Goal: Obtain resource: Download file/media

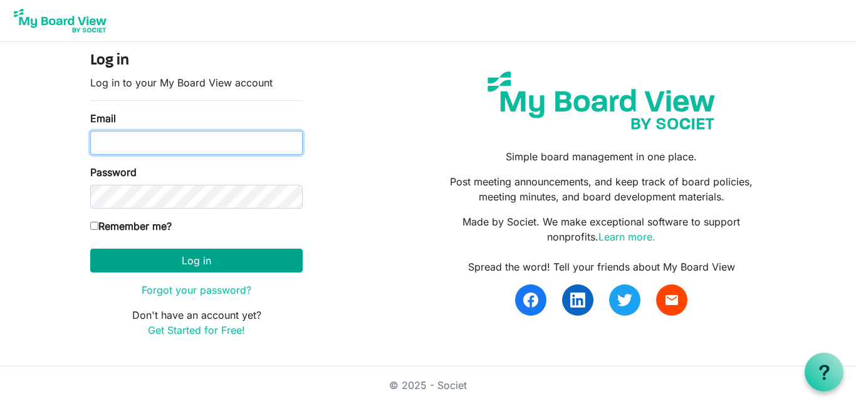
type input "[EMAIL_ADDRESS][DOMAIN_NAME]"
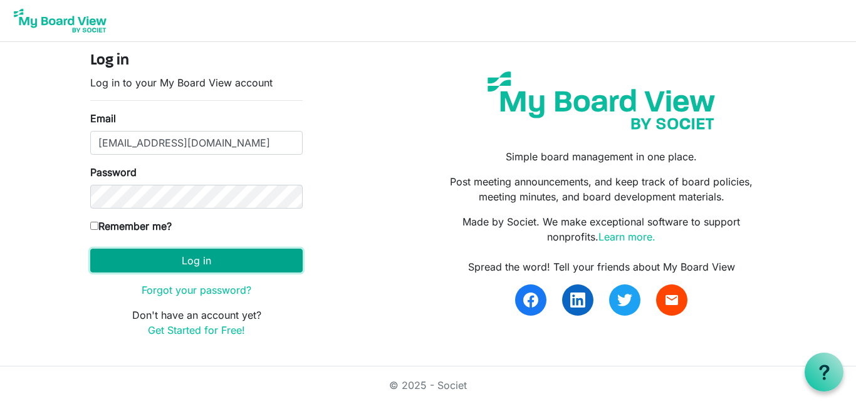
click at [179, 265] on button "Log in" at bounding box center [196, 261] width 213 height 24
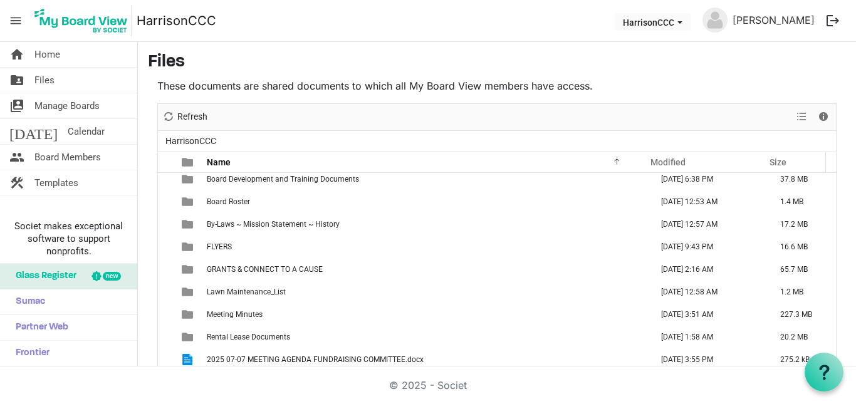
scroll to position [36, 0]
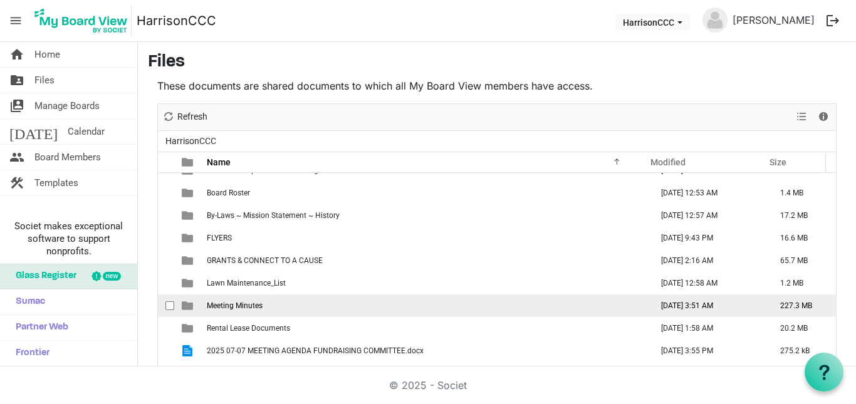
click at [262, 310] on span "Meeting Minutes" at bounding box center [235, 306] width 56 height 9
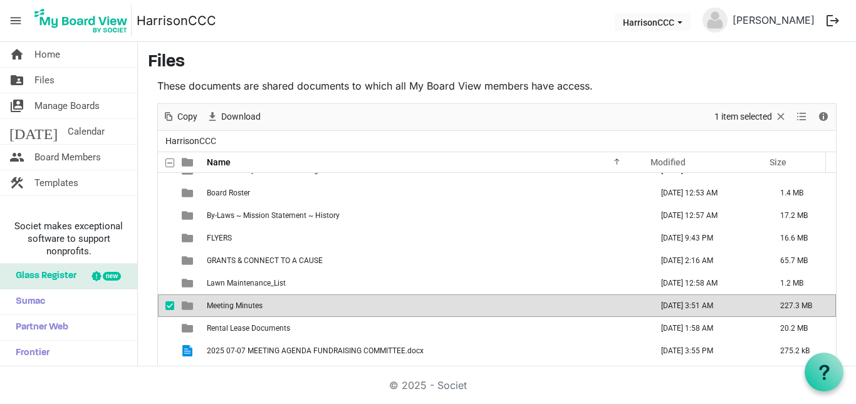
click at [262, 310] on span "Meeting Minutes" at bounding box center [235, 306] width 56 height 9
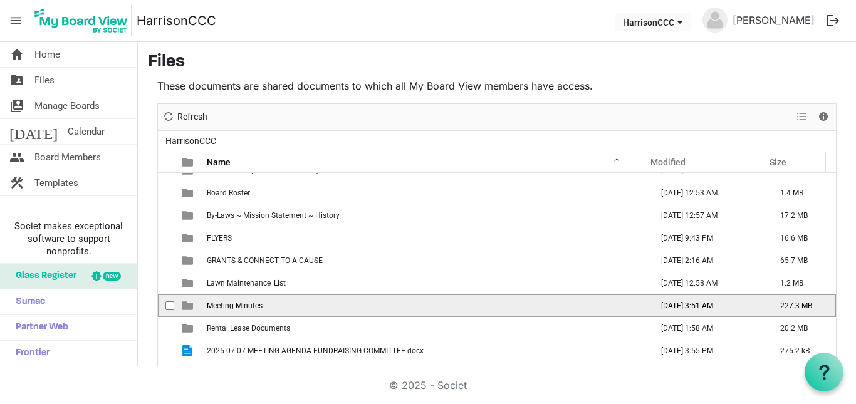
click at [262, 310] on span "Meeting Minutes" at bounding box center [235, 306] width 56 height 9
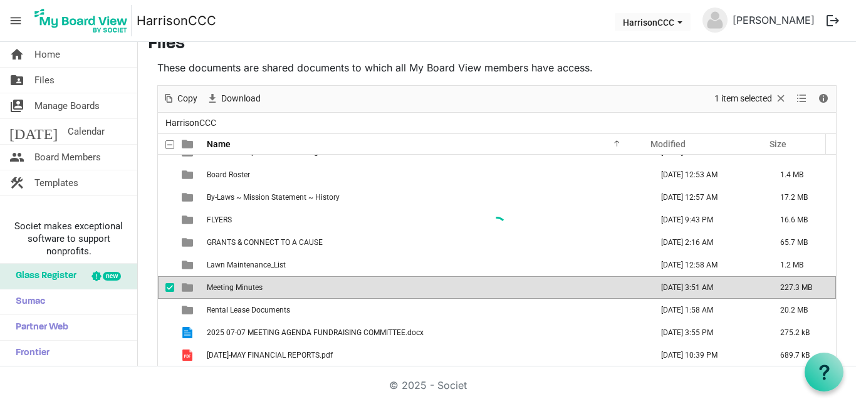
scroll to position [0, 0]
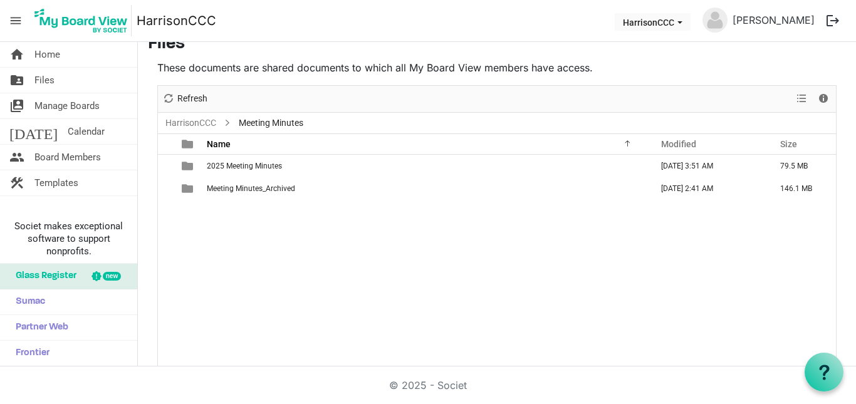
click at [261, 310] on div "2025 Meeting Minutes August 23, 2025 3:51 AM 79.5 MB Meeting Minutes_Archived J…" at bounding box center [497, 261] width 678 height 212
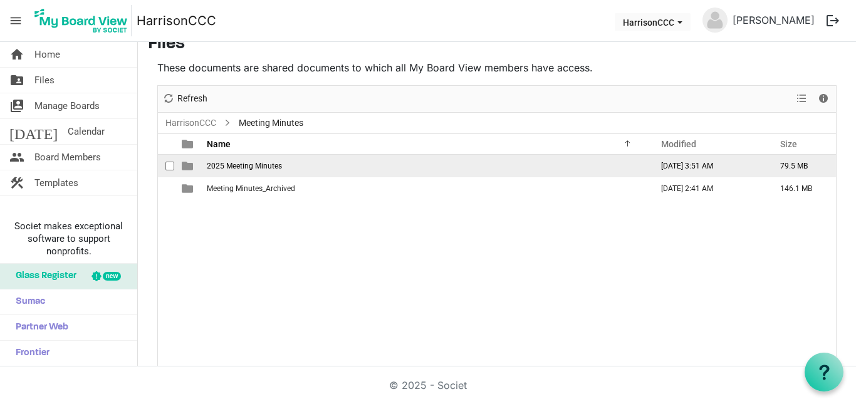
click at [219, 171] on td "2025 Meeting Minutes" at bounding box center [425, 166] width 445 height 23
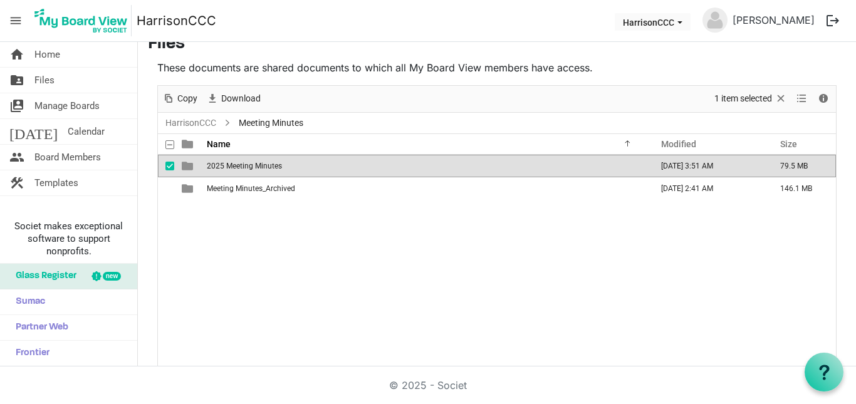
click at [219, 171] on td "2025 Meeting Minutes" at bounding box center [425, 166] width 445 height 23
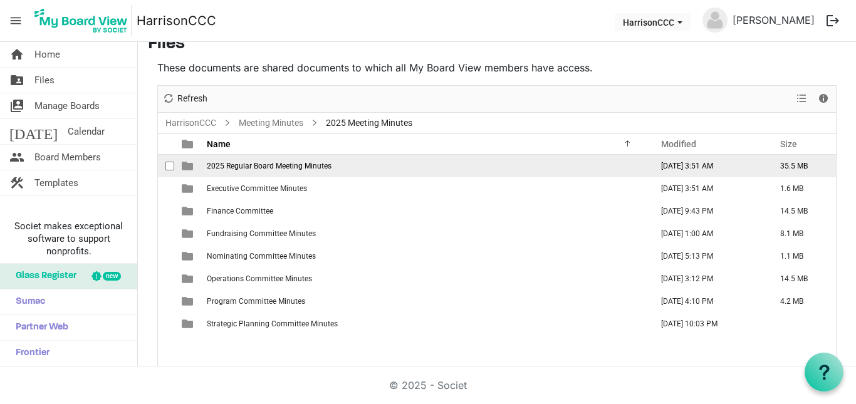
click at [230, 167] on span "2025 Regular Board Meeting Minutes" at bounding box center [269, 166] width 125 height 9
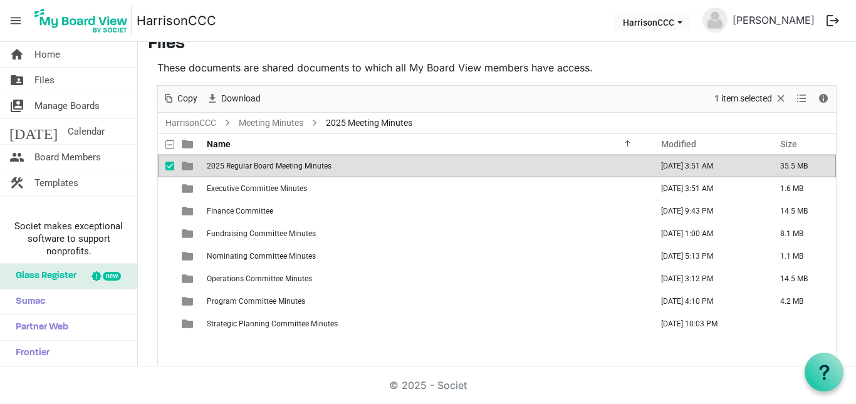
click at [230, 167] on span "2025 Regular Board Meeting Minutes" at bounding box center [269, 166] width 125 height 9
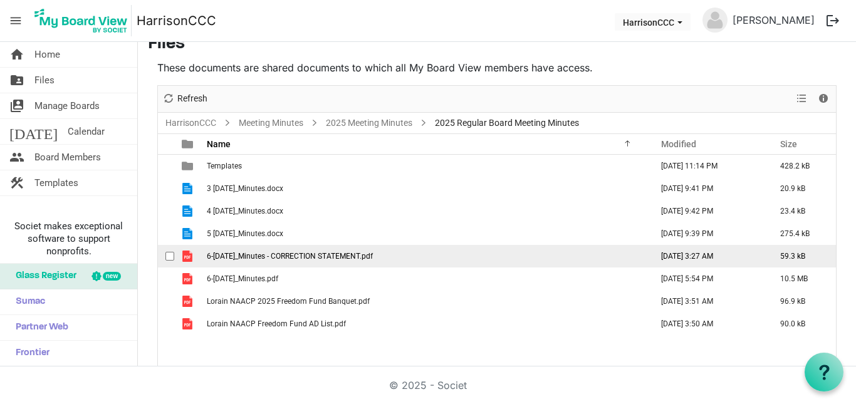
click at [354, 258] on span "6-2025 June30_Minutes - CORRECTION STATEMENT.pdf" at bounding box center [290, 256] width 166 height 9
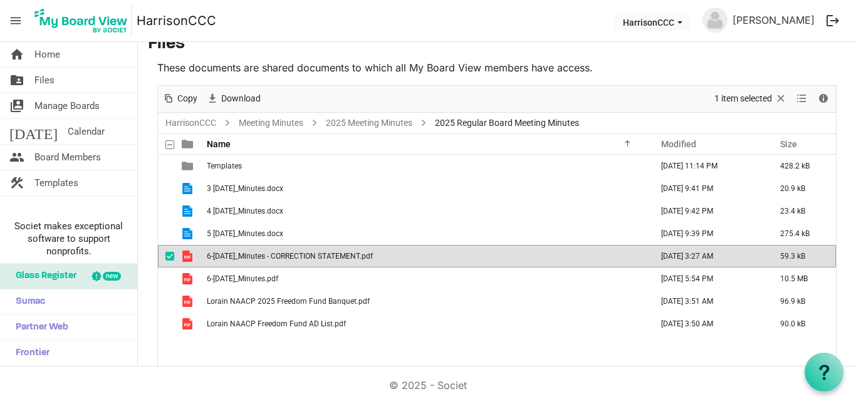
click at [354, 258] on span "6-2025 June30_Minutes - CORRECTION STATEMENT.pdf" at bounding box center [290, 256] width 166 height 9
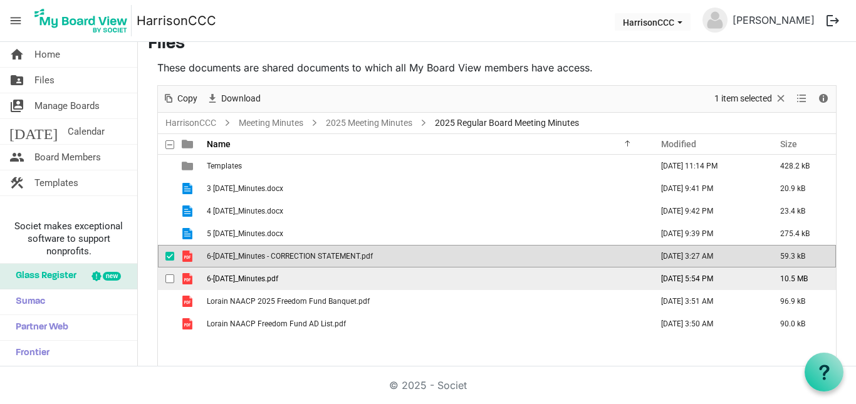
click at [438, 268] on td "6-2025 June30_Minutes.pdf" at bounding box center [425, 279] width 445 height 23
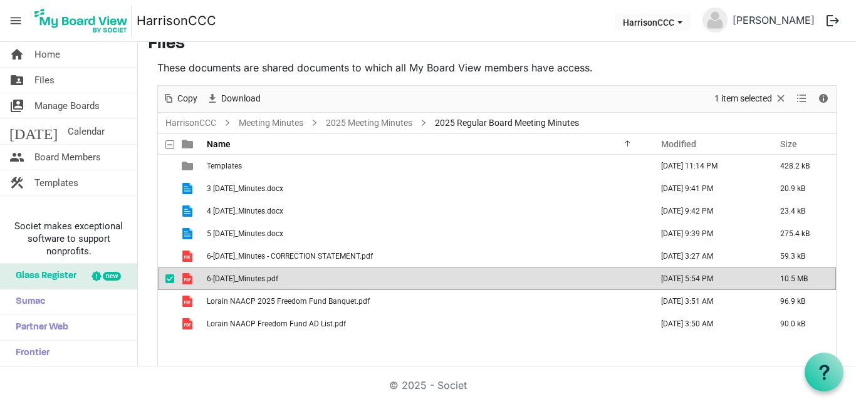
click at [438, 268] on td "6-2025 June30_Minutes.pdf" at bounding box center [425, 279] width 445 height 23
